Goal: Task Accomplishment & Management: Manage account settings

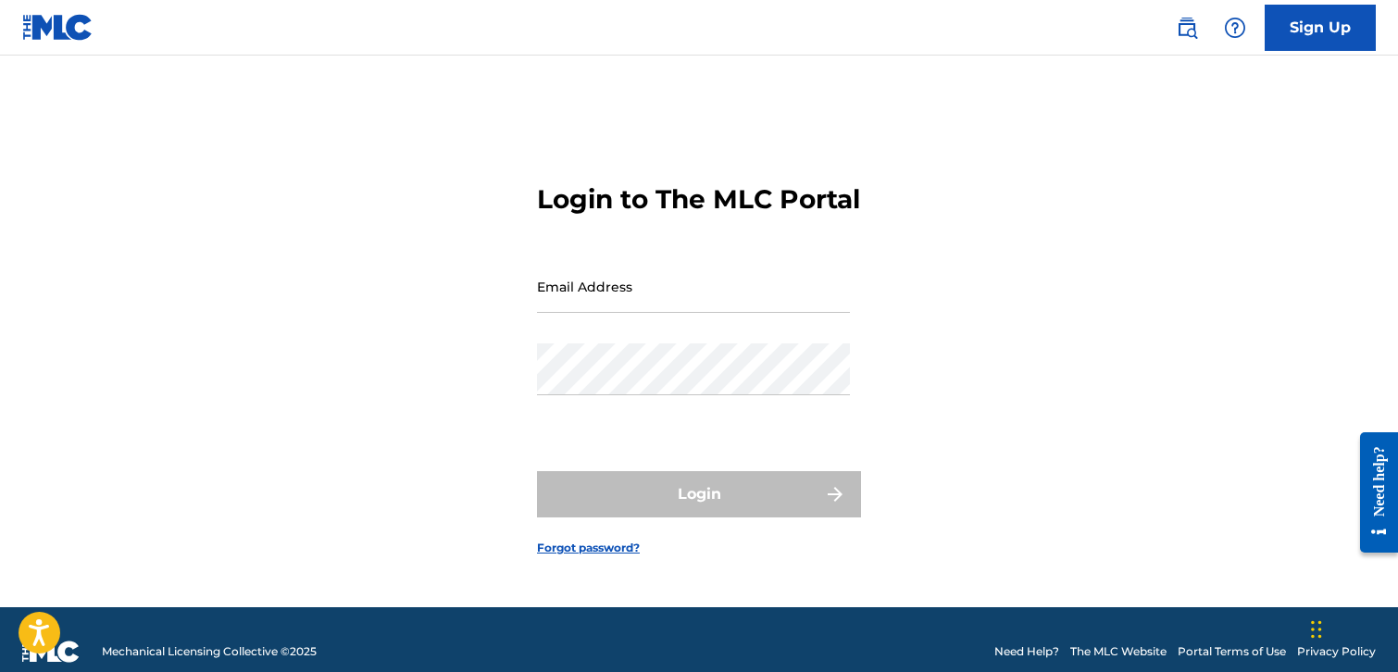
type input "[EMAIL_ADDRESS][DOMAIN_NAME]"
click at [709, 506] on div "Login" at bounding box center [699, 494] width 324 height 46
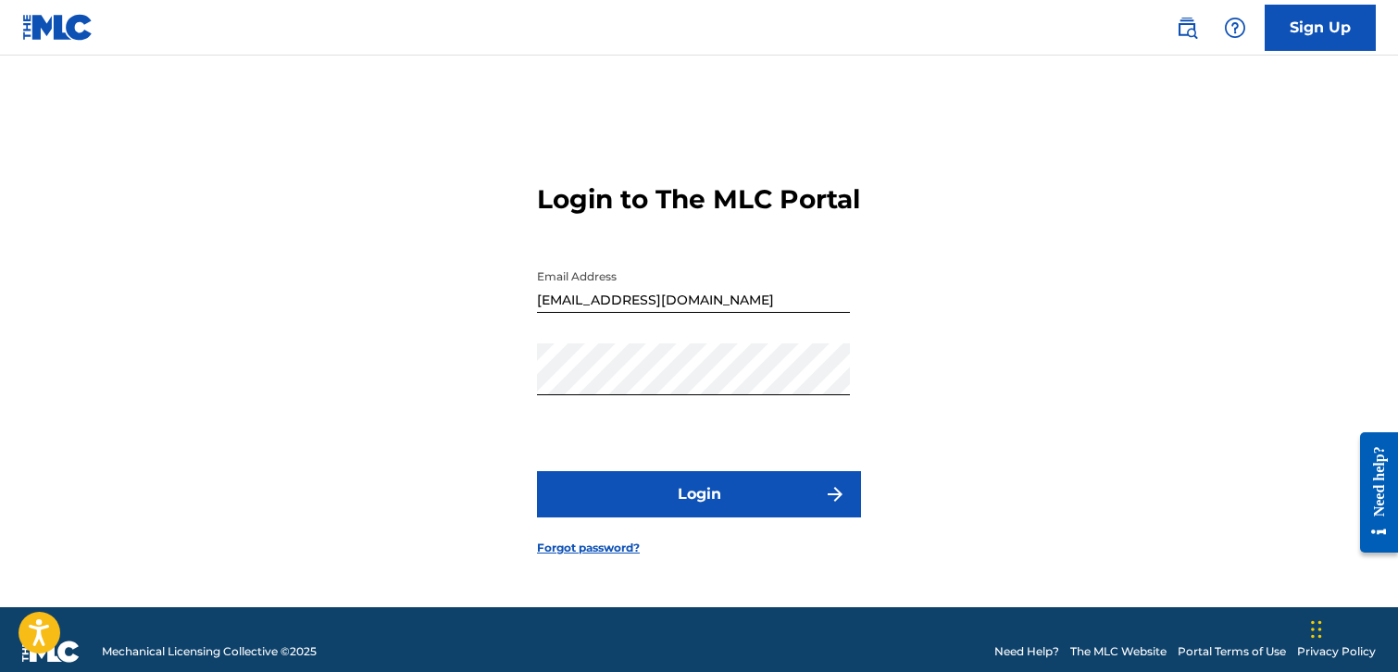
click at [842, 535] on form "Login to The MLC Portal Email Address [EMAIL_ADDRESS][DOMAIN_NAME] Password Log…" at bounding box center [699, 354] width 324 height 505
click at [839, 518] on button "Login" at bounding box center [699, 494] width 324 height 46
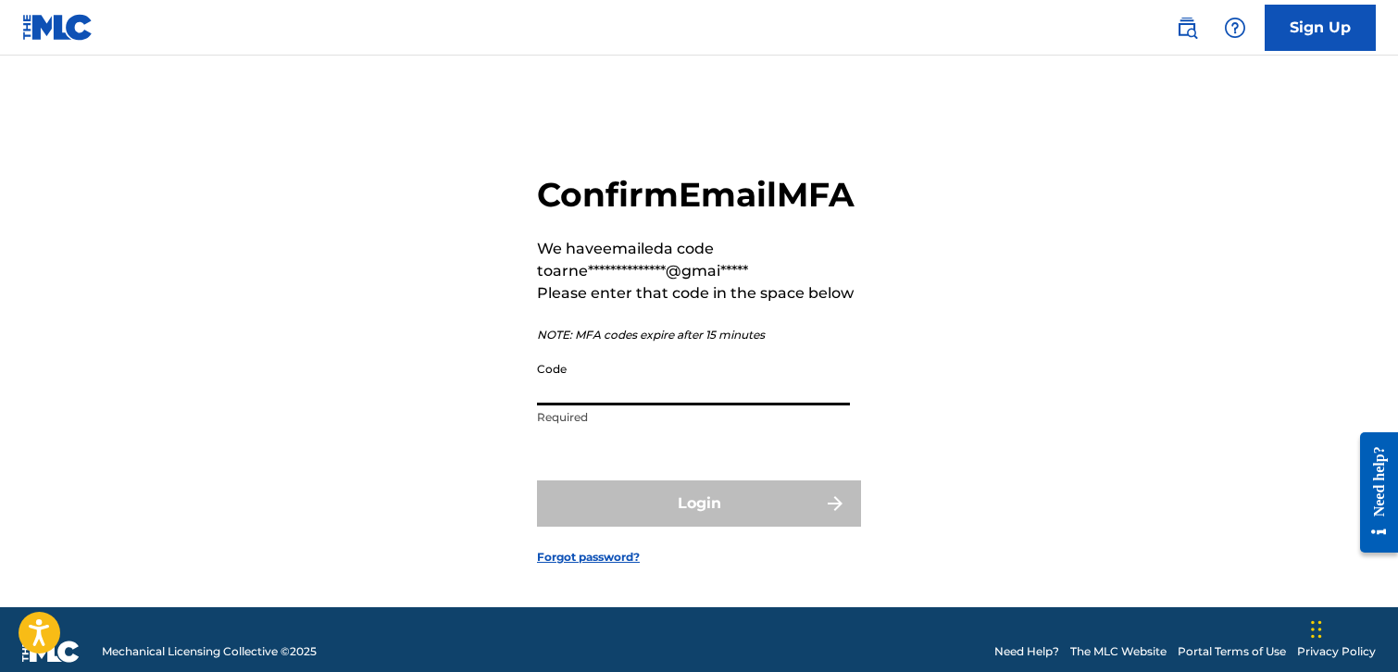
click at [699, 393] on input "Code" at bounding box center [693, 379] width 313 height 53
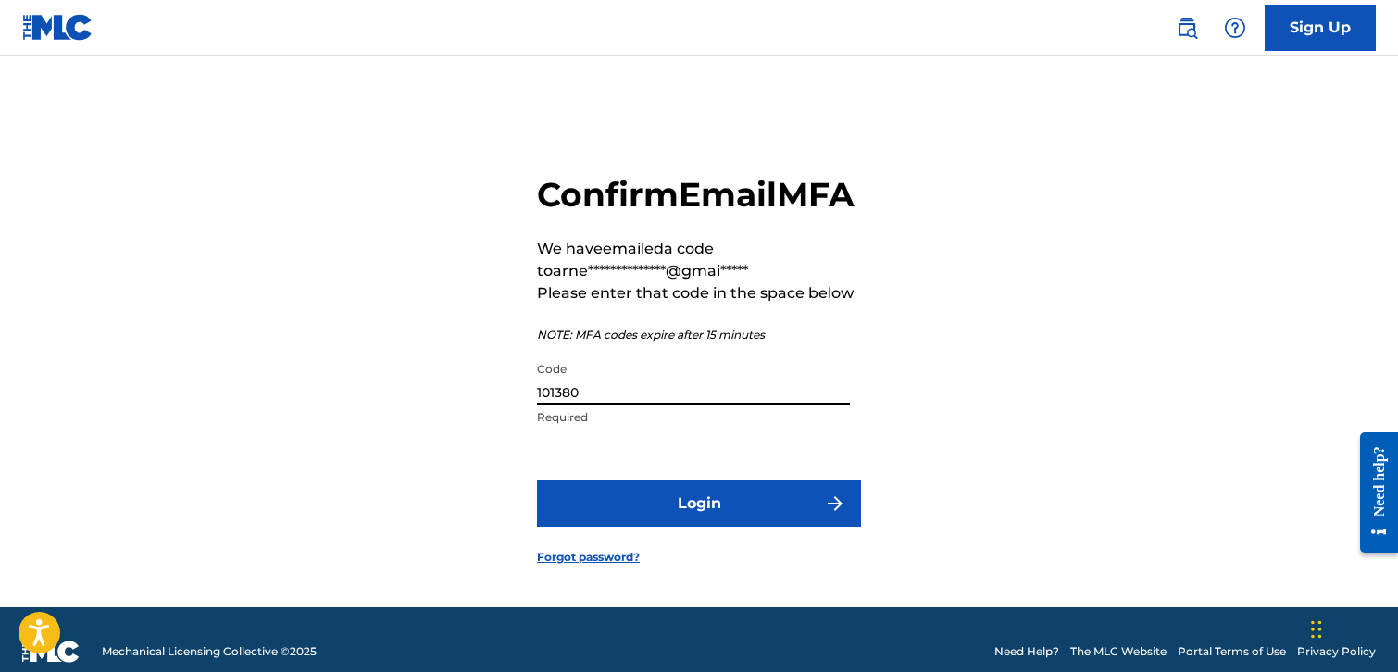
type input "101380"
click at [683, 527] on button "Login" at bounding box center [699, 503] width 324 height 46
